Goal: Task Accomplishment & Management: Manage account settings

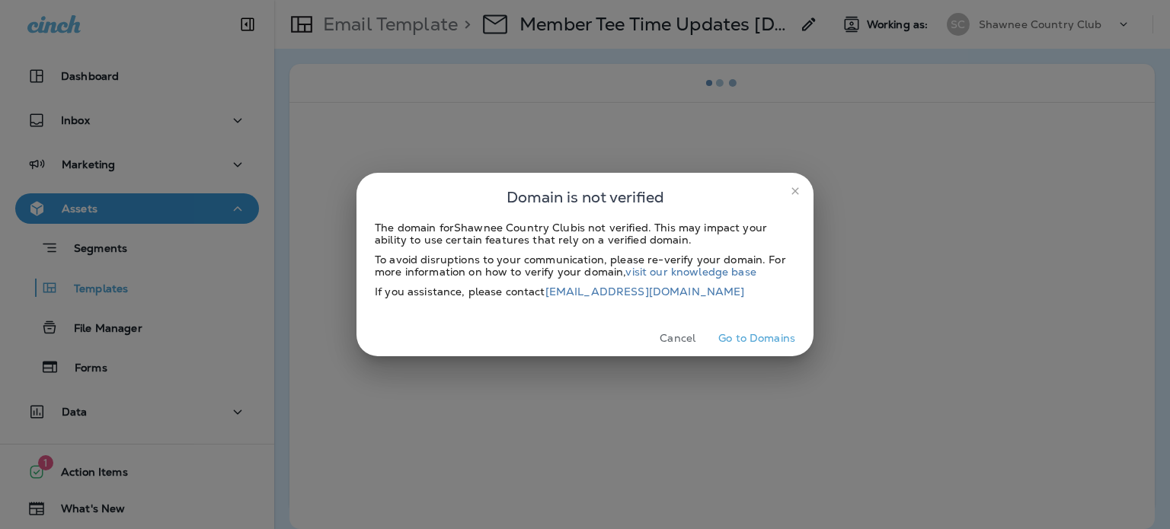
click at [795, 192] on icon "close" at bounding box center [795, 190] width 7 height 7
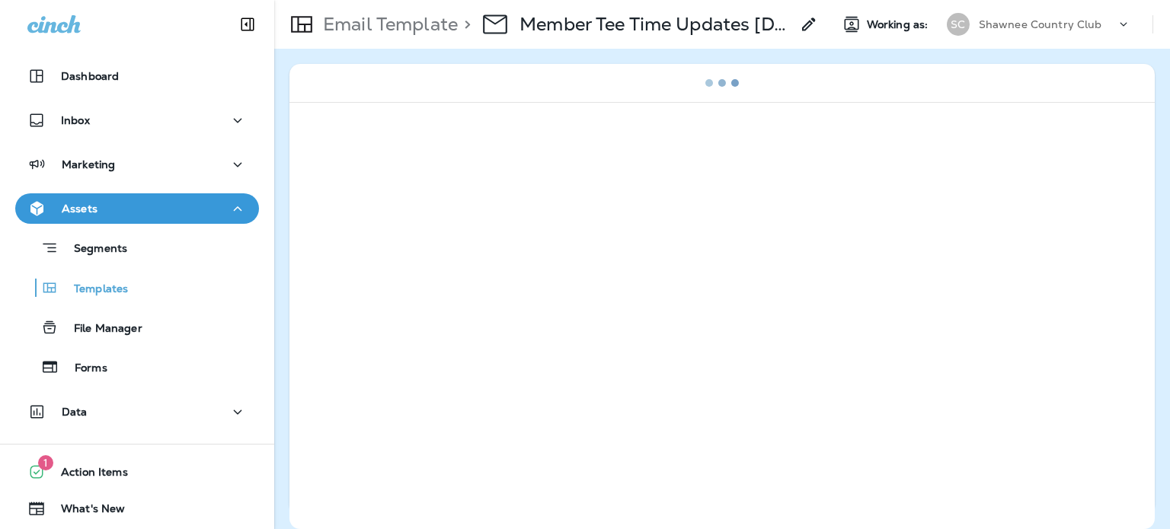
click at [1012, 27] on p "Shawnee Country Club" at bounding box center [1040, 24] width 123 height 12
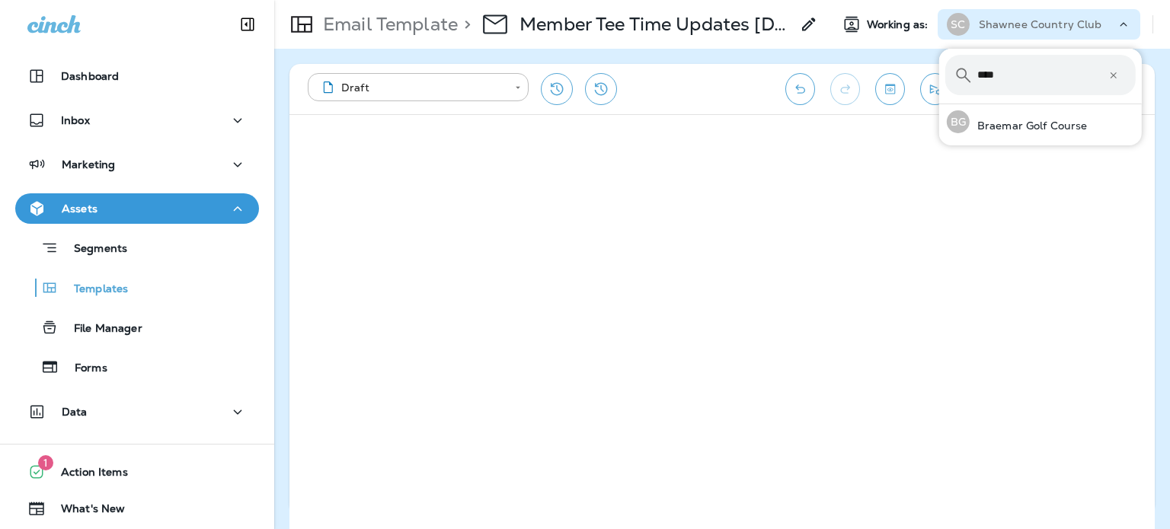
type input "****"
click at [1057, 128] on p "Braemar Golf Course" at bounding box center [1029, 126] width 118 height 12
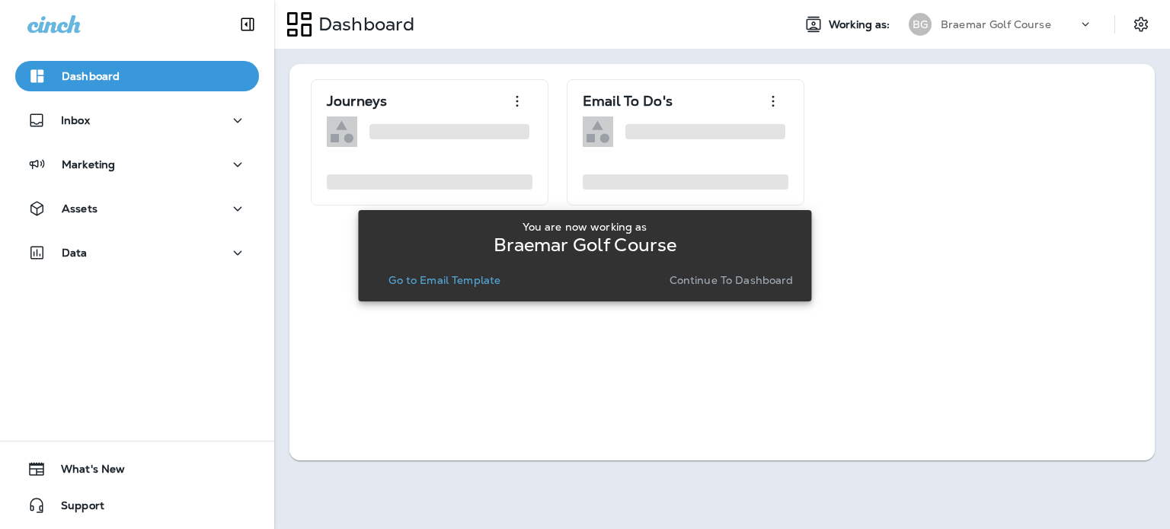
click at [742, 277] on p "Continue to Dashboard" at bounding box center [732, 280] width 124 height 12
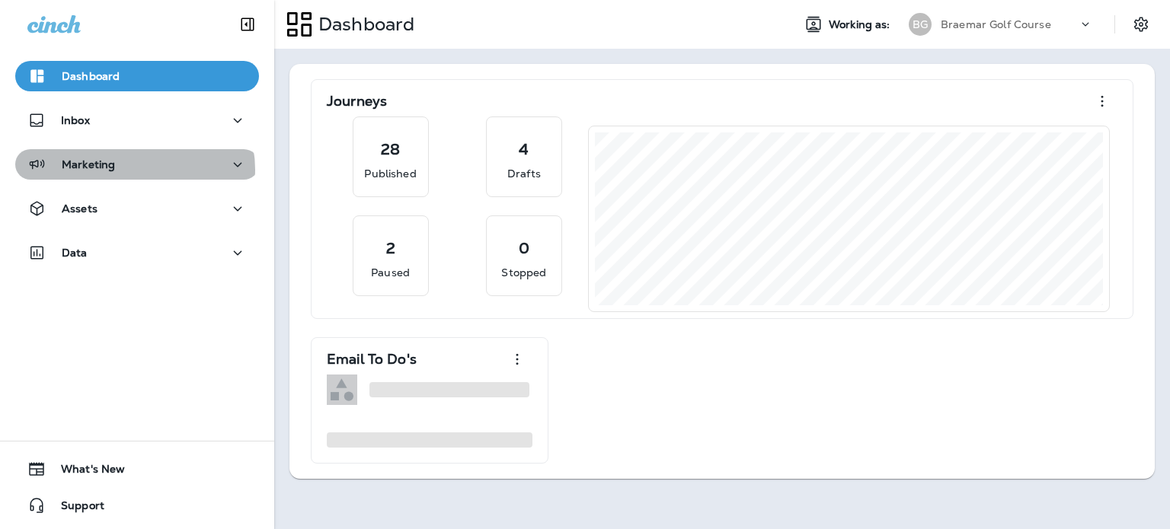
click at [134, 170] on div "Marketing" at bounding box center [136, 164] width 219 height 19
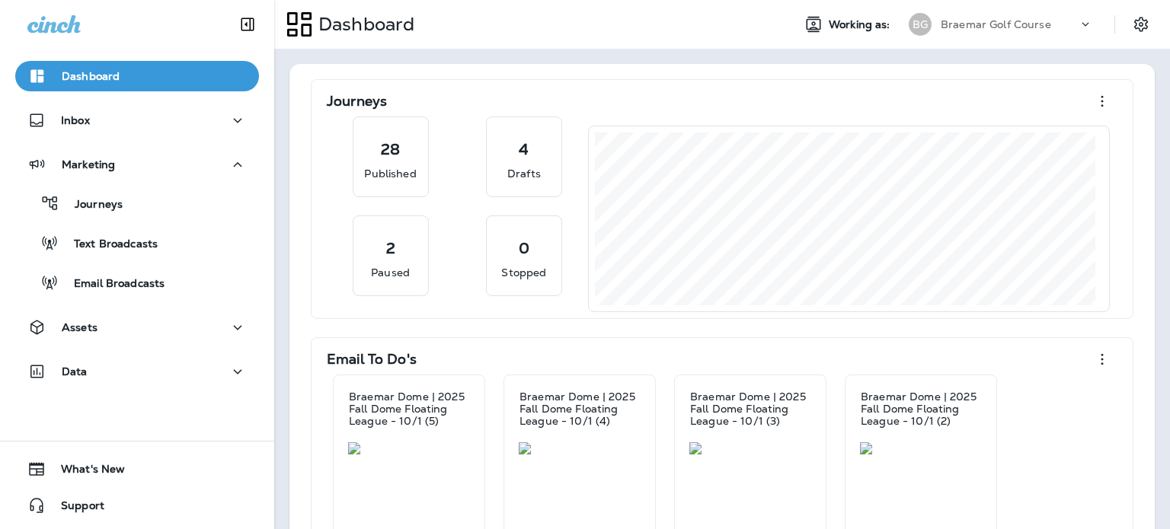
click at [157, 286] on p "Email Broadcasts" at bounding box center [112, 284] width 106 height 14
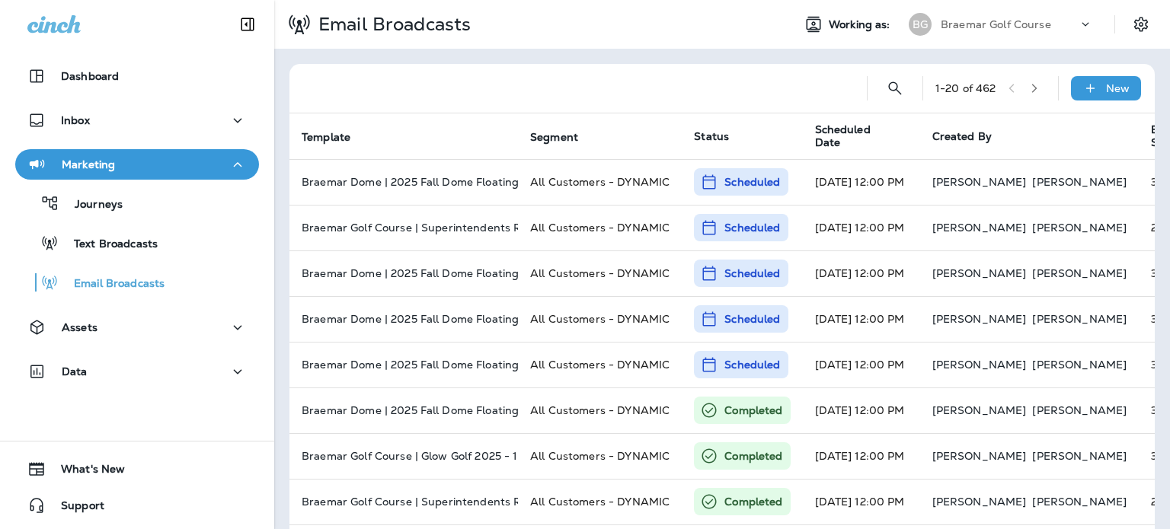
click at [869, 142] on span "Scheduled Date" at bounding box center [854, 136] width 79 height 26
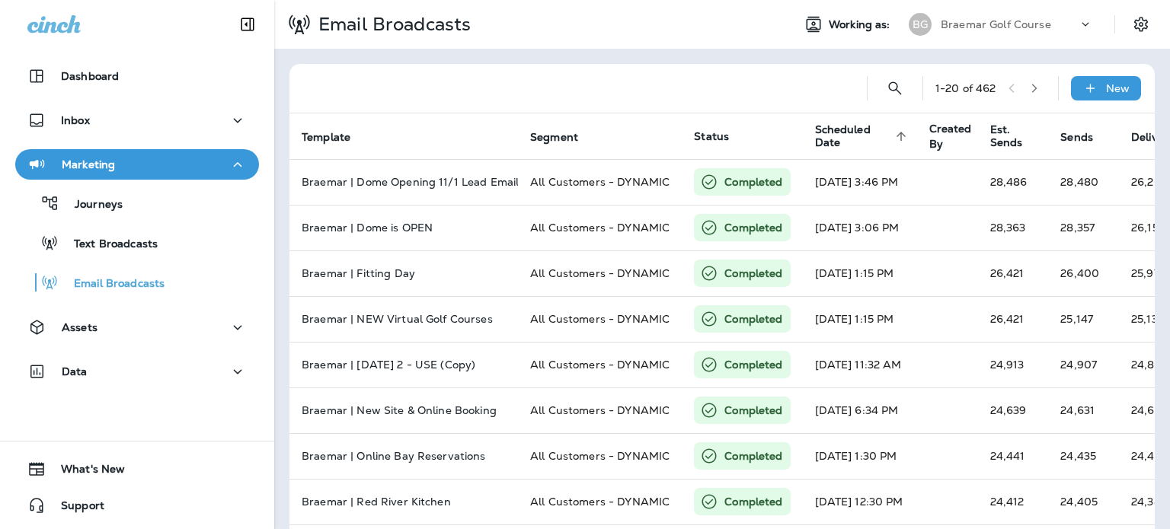
click at [869, 142] on span "Scheduled Date" at bounding box center [853, 136] width 76 height 26
